Goal: Task Accomplishment & Management: Use online tool/utility

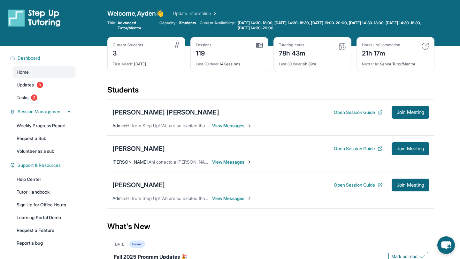
scroll to position [18, 0]
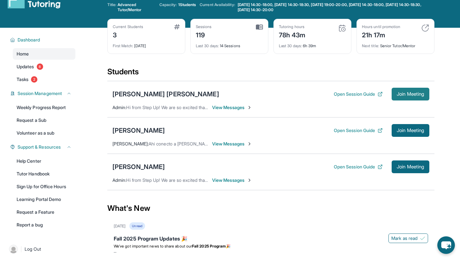
click at [403, 92] on span "Join Meeting" at bounding box center [410, 94] width 27 height 4
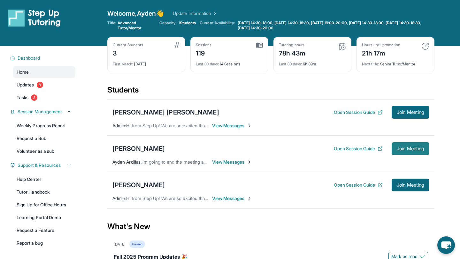
click at [397, 147] on span "Join Meeting" at bounding box center [410, 149] width 27 height 4
click at [400, 147] on span "Join Meeting" at bounding box center [410, 149] width 27 height 4
click at [402, 187] on span "Join Meeting" at bounding box center [410, 185] width 27 height 4
